Goal: Task Accomplishment & Management: Manage account settings

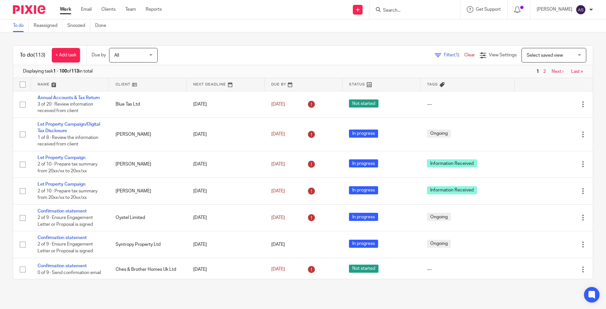
click at [410, 10] on input "Search" at bounding box center [412, 11] width 58 height 6
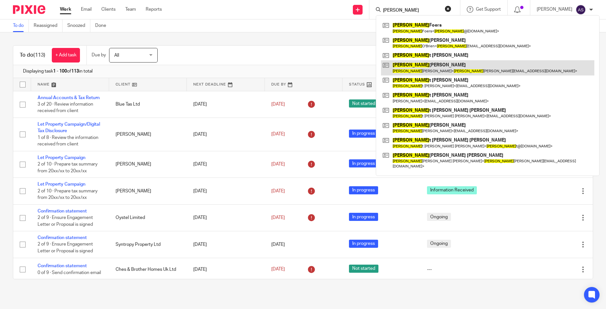
type input "jane"
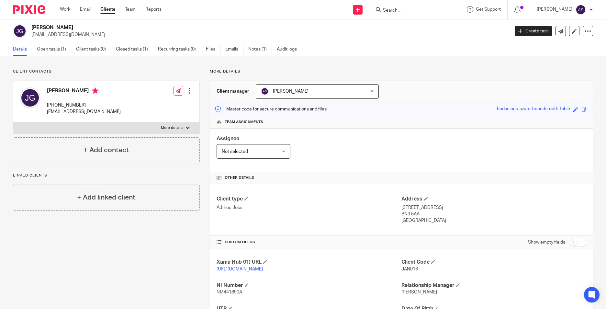
drag, startPoint x: 41, startPoint y: 47, endPoint x: 43, endPoint y: 24, distance: 22.8
click at [41, 47] on link "Open tasks (1)" at bounding box center [54, 49] width 34 height 13
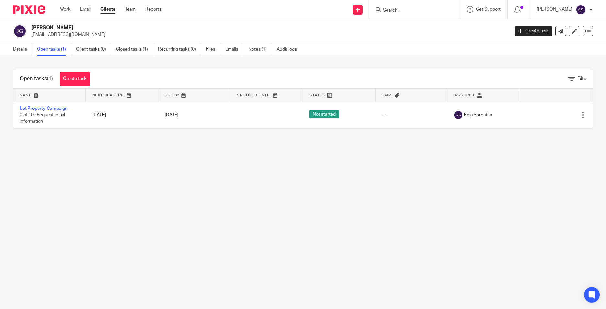
click at [400, 11] on input "Search" at bounding box center [412, 11] width 58 height 6
type input "blue tas"
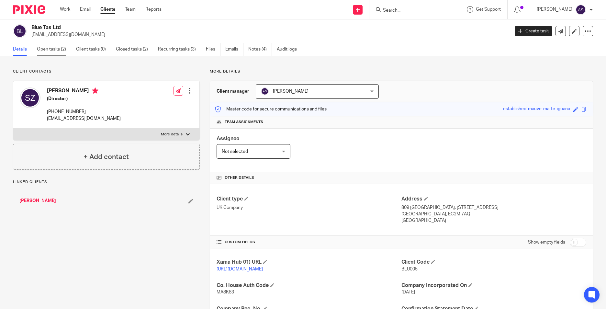
drag, startPoint x: 50, startPoint y: 47, endPoint x: 45, endPoint y: 50, distance: 5.8
click at [50, 47] on link "Open tasks (2)" at bounding box center [54, 49] width 34 height 13
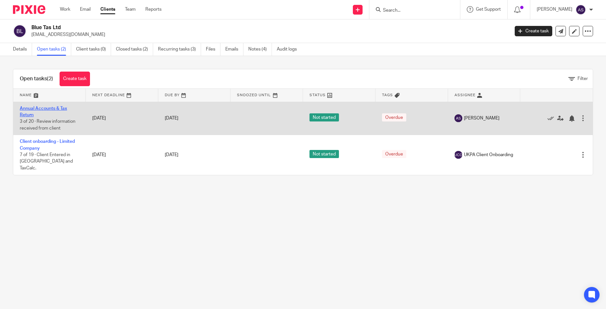
click at [46, 108] on link "Annual Accounts & Tax Return" at bounding box center [43, 111] width 47 height 11
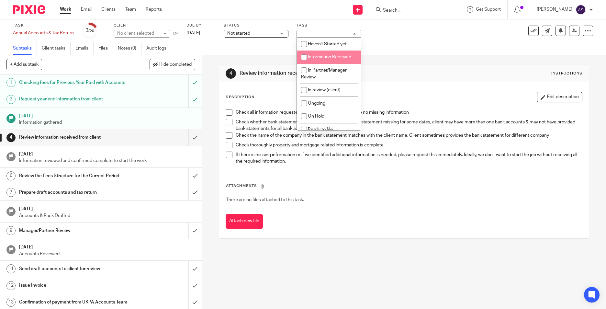
click at [315, 62] on li "Information Received" at bounding box center [329, 57] width 64 height 13
checkbox input "true"
click at [246, 58] on div "4 Review information received from client Instructions Description Edit descrip…" at bounding box center [404, 151] width 371 height 193
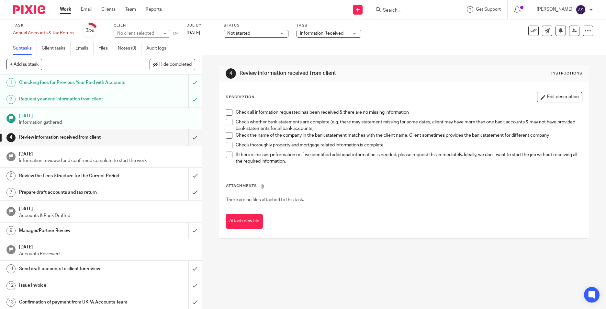
click at [325, 34] on span "Information Received" at bounding box center [321, 33] width 43 height 5
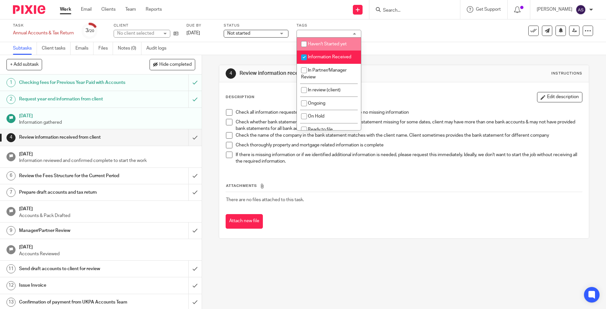
click at [285, 53] on div "Subtasks Client tasks Emails Files Notes (0) Audit logs" at bounding box center [303, 48] width 606 height 13
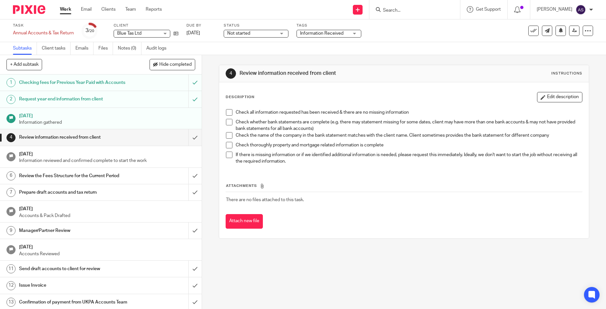
click at [400, 6] on form at bounding box center [417, 10] width 69 height 8
click at [400, 9] on input "Search" at bounding box center [412, 11] width 58 height 6
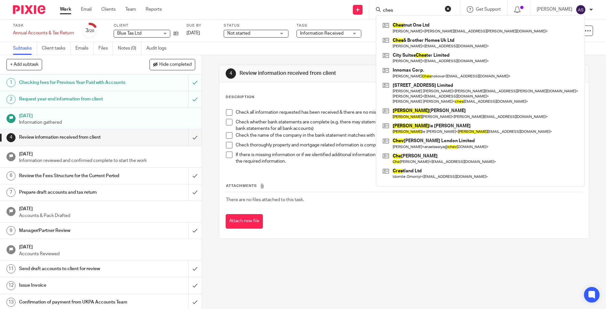
click at [393, 12] on input "ches" at bounding box center [412, 11] width 58 height 6
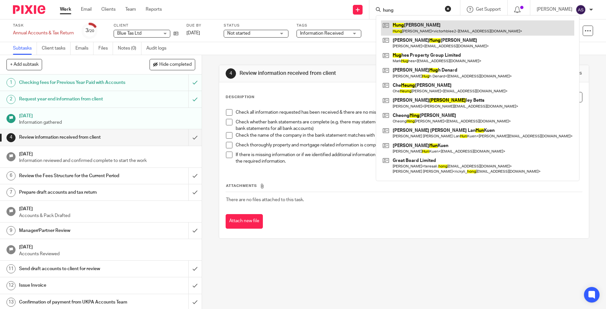
type input "hung"
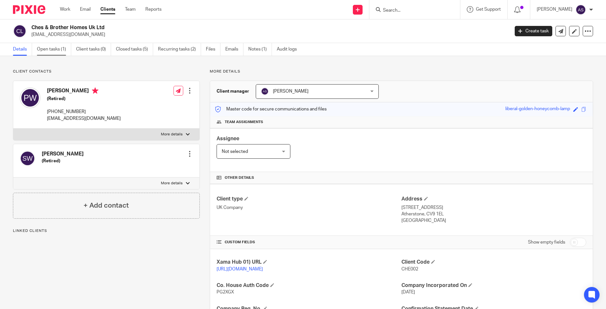
click at [56, 48] on link "Open tasks (1)" at bounding box center [54, 49] width 34 height 13
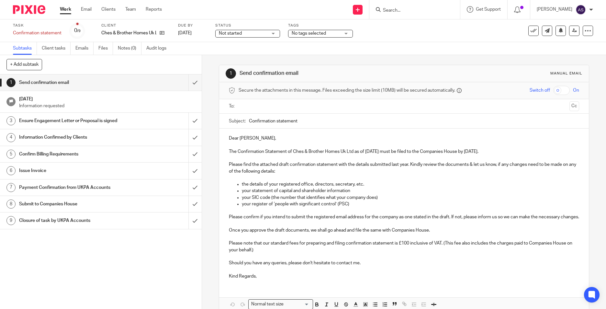
drag, startPoint x: 204, startPoint y: 88, endPoint x: 218, endPoint y: 54, distance: 36.5
click at [204, 88] on div "1 Send confirmation email Manual email Secure the attachments in this message. …" at bounding box center [404, 182] width 404 height 254
click at [162, 34] on icon at bounding box center [162, 32] width 5 height 5
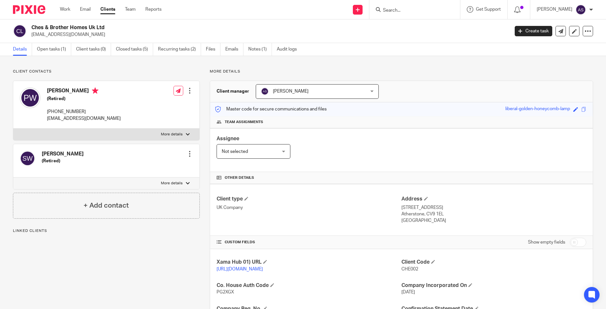
scroll to position [109, 0]
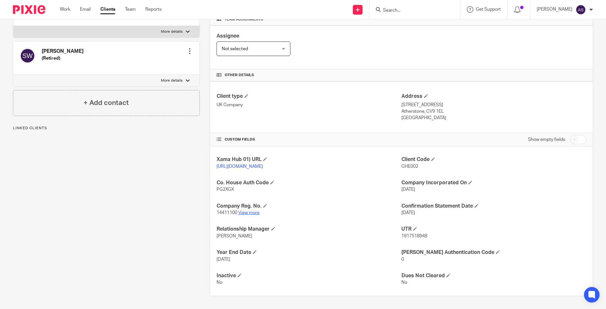
click at [253, 214] on link "View more" at bounding box center [248, 213] width 21 height 5
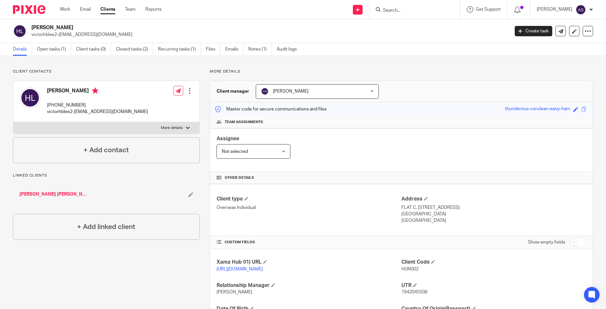
click at [400, 11] on input "Search" at bounding box center [412, 11] width 58 height 6
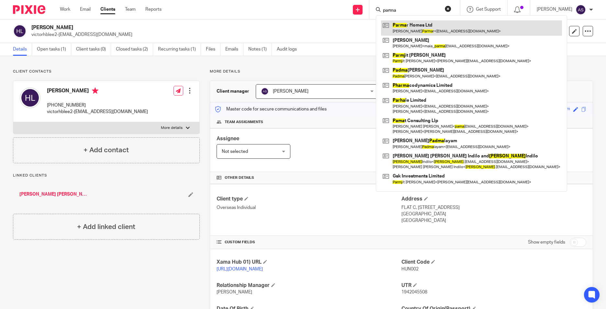
type input "parma"
